Goal: Task Accomplishment & Management: Use online tool/utility

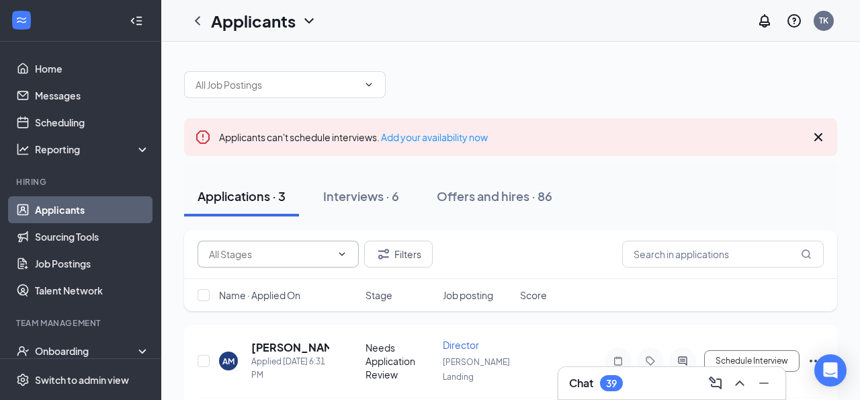
click at [297, 250] on input "text" at bounding box center [270, 254] width 122 height 15
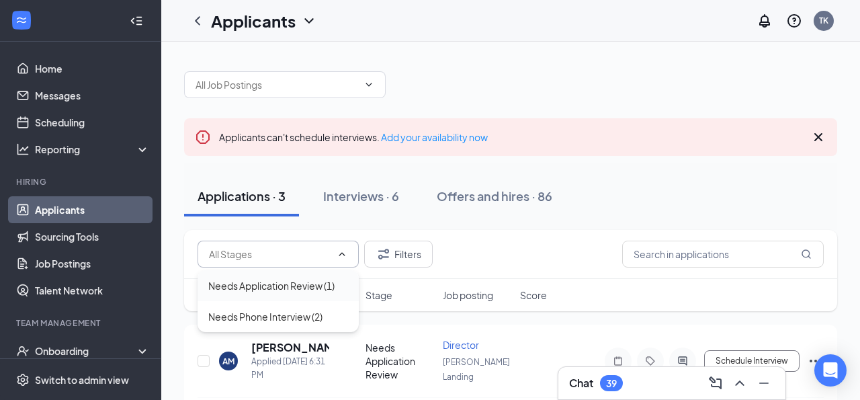
click at [280, 284] on div "Needs Application Review (1)" at bounding box center [271, 285] width 126 height 15
type input "Needs Application Review (1)"
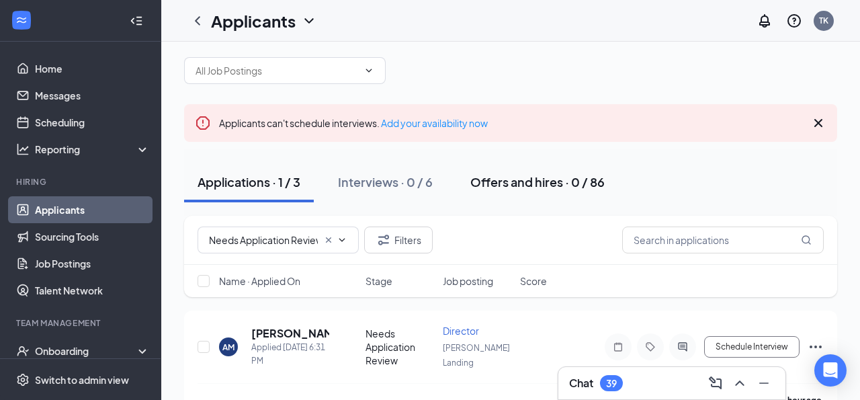
scroll to position [45, 0]
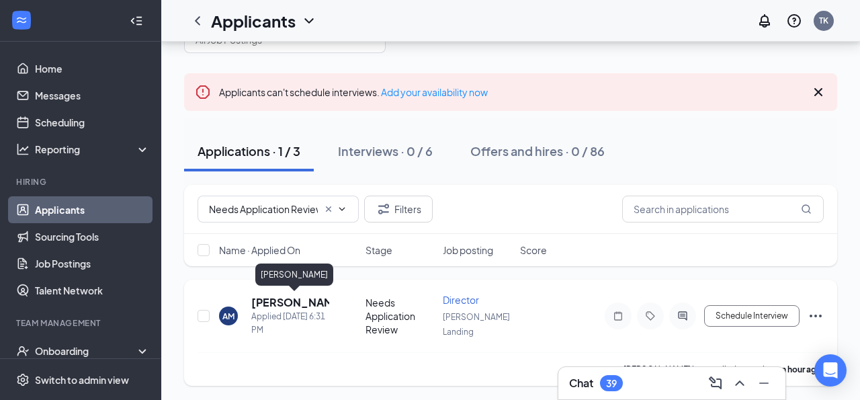
click at [289, 304] on h5 "[PERSON_NAME]" at bounding box center [290, 302] width 78 height 15
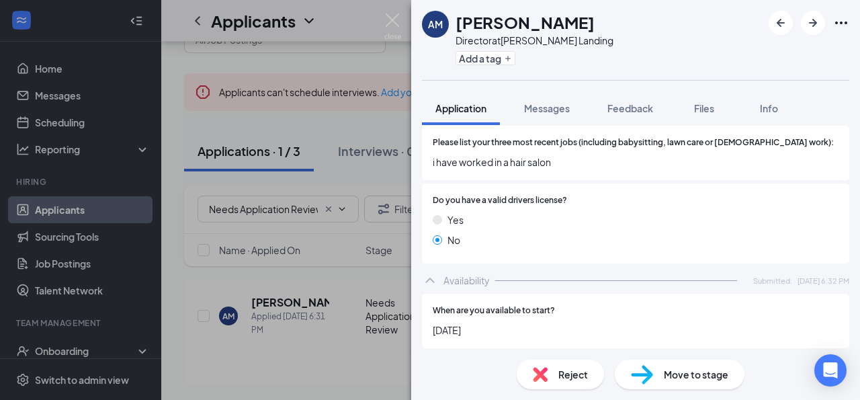
scroll to position [552, 0]
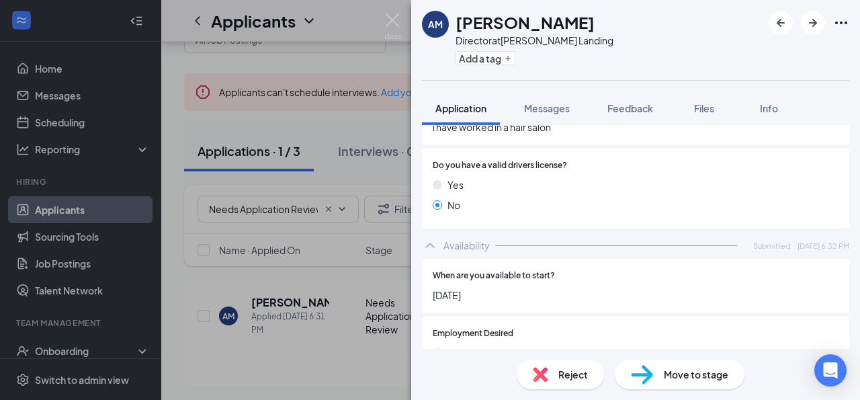
click at [575, 367] on span "Reject" at bounding box center [574, 374] width 30 height 15
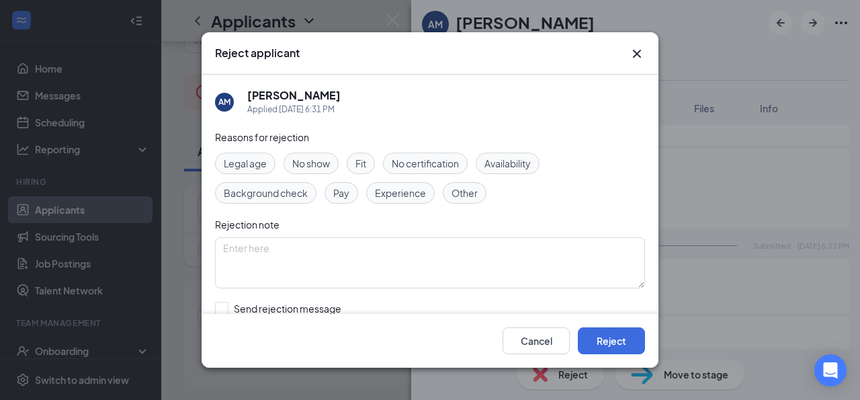
click at [393, 192] on span "Experience" at bounding box center [400, 193] width 51 height 15
click at [484, 192] on div "Other" at bounding box center [465, 193] width 44 height 22
click at [542, 156] on div "Legal age No show Fit No certification Availability Background check Pay Experi…" at bounding box center [430, 178] width 430 height 51
click at [524, 157] on span "Availability" at bounding box center [508, 163] width 46 height 15
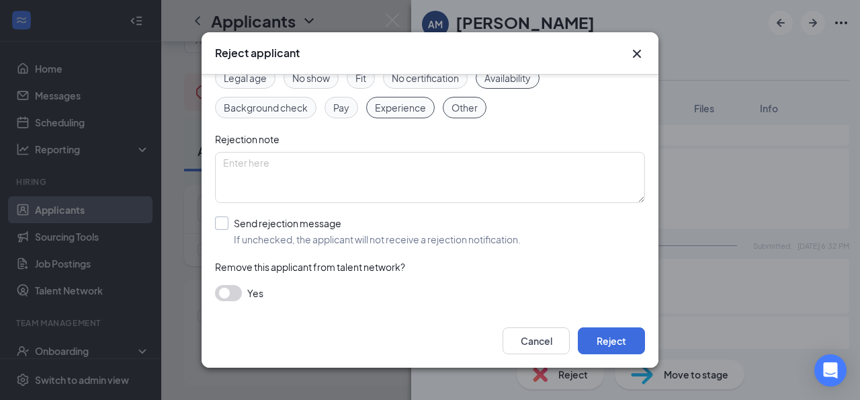
click at [316, 225] on input "Send rejection message If unchecked, the applicant will not receive a rejection…" at bounding box center [368, 231] width 306 height 30
checkbox input "true"
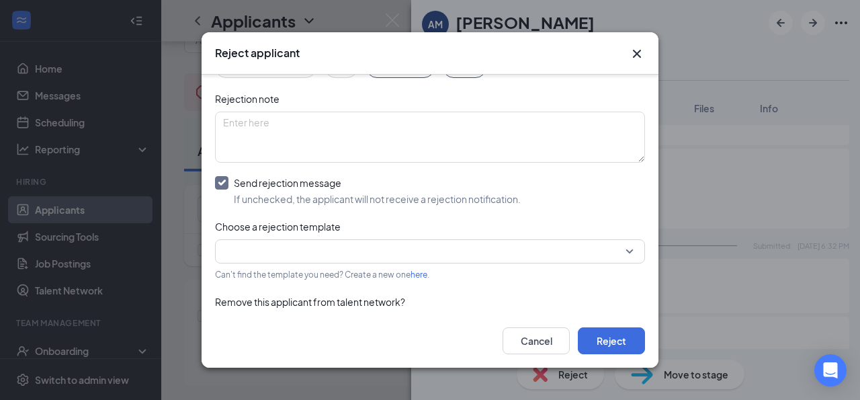
scroll to position [160, 0]
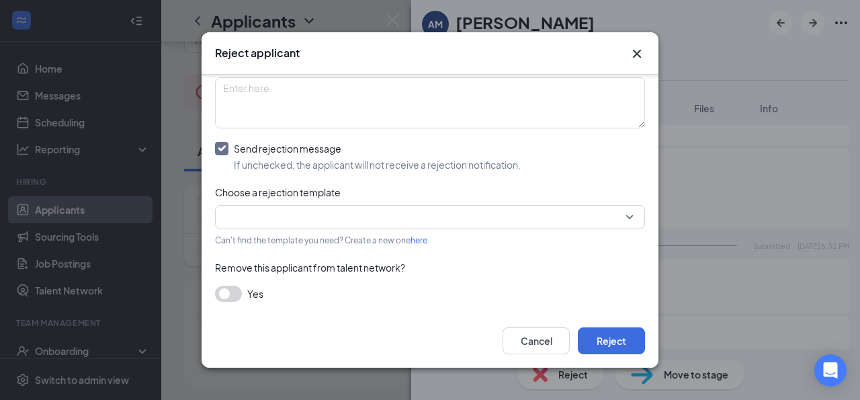
click at [316, 220] on input "search" at bounding box center [425, 217] width 405 height 23
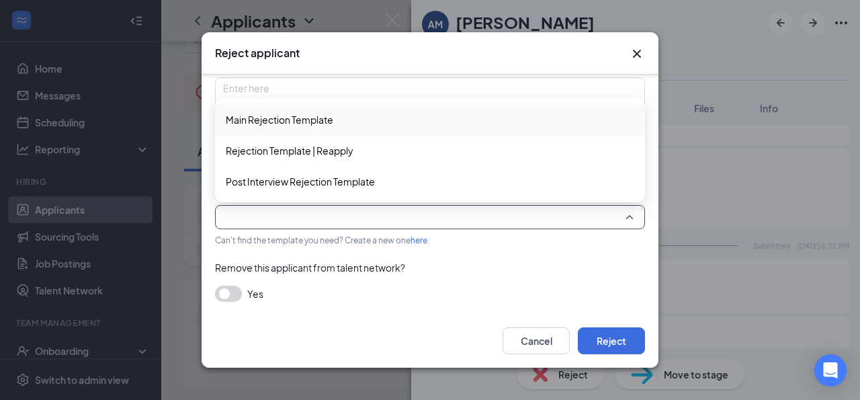
click at [305, 117] on span "Main Rejection Template" at bounding box center [280, 119] width 108 height 15
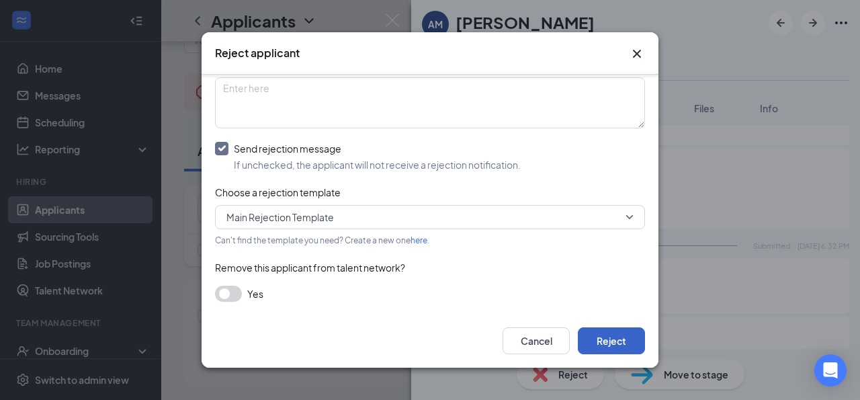
click at [604, 347] on button "Reject" at bounding box center [611, 340] width 67 height 27
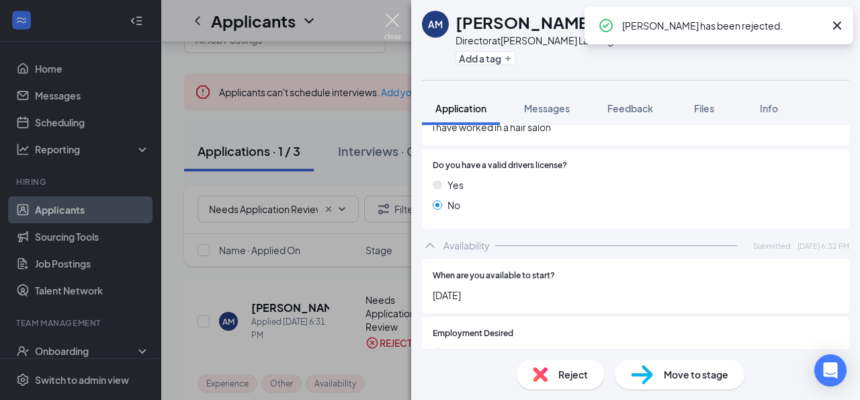
click at [390, 22] on img at bounding box center [392, 26] width 17 height 26
